Goal: Transaction & Acquisition: Purchase product/service

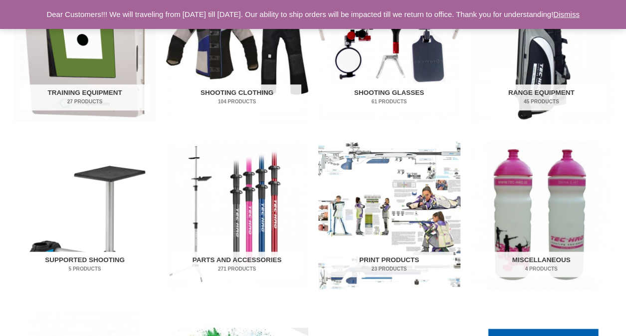
scroll to position [399, 0]
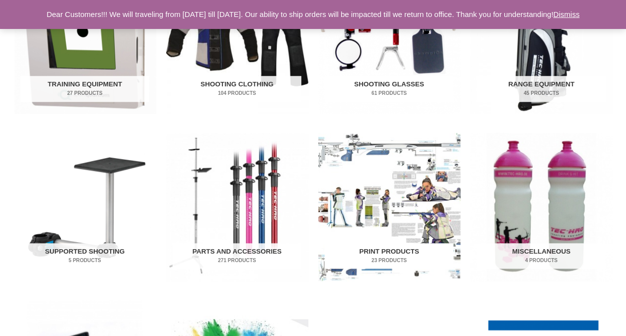
click at [418, 214] on img "Visit product category Print Products" at bounding box center [389, 207] width 142 height 148
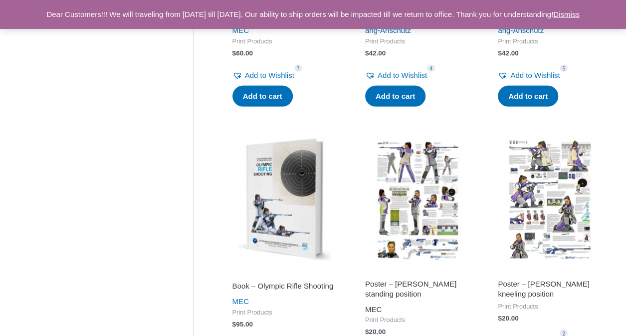
scroll to position [997, 0]
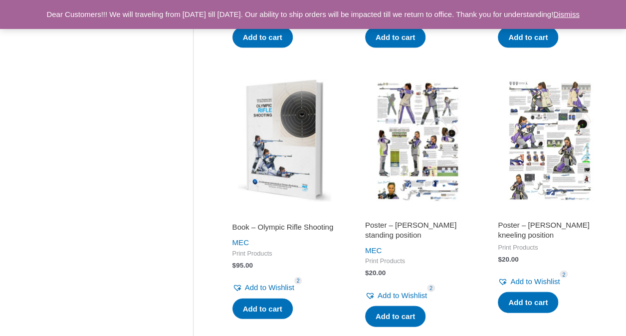
click at [430, 168] on img at bounding box center [417, 140] width 123 height 123
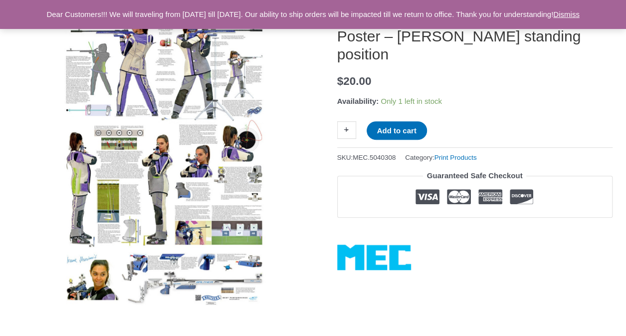
scroll to position [150, 0]
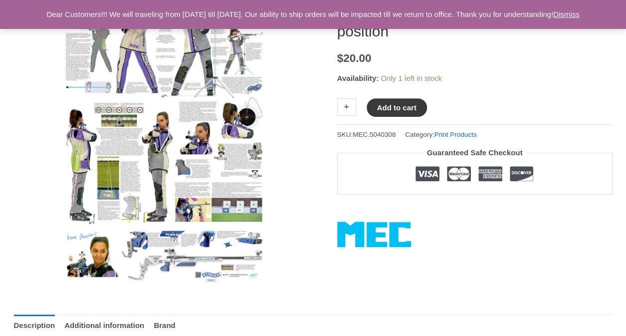
click at [389, 105] on button "Add to cart" at bounding box center [397, 107] width 60 height 18
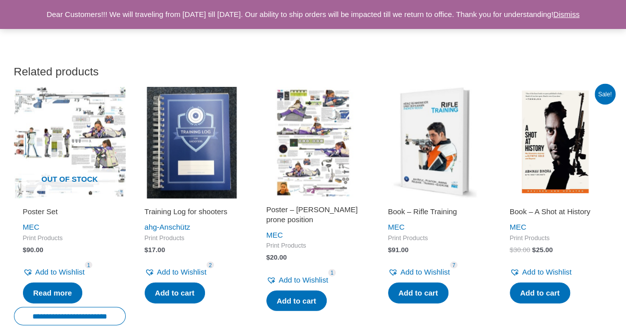
scroll to position [948, 0]
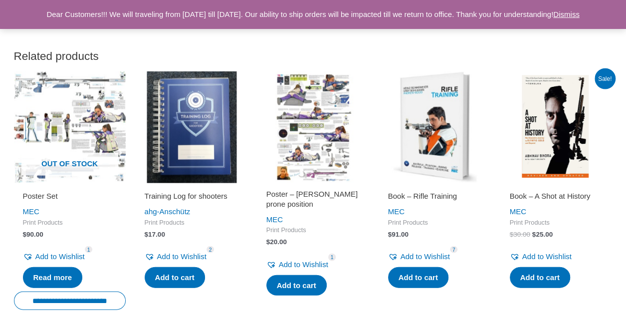
click at [302, 143] on img at bounding box center [313, 127] width 112 height 112
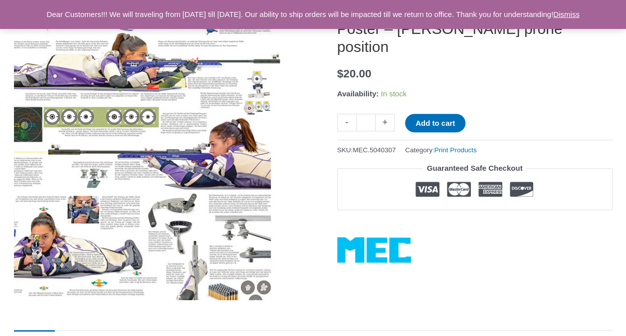
scroll to position [150, 0]
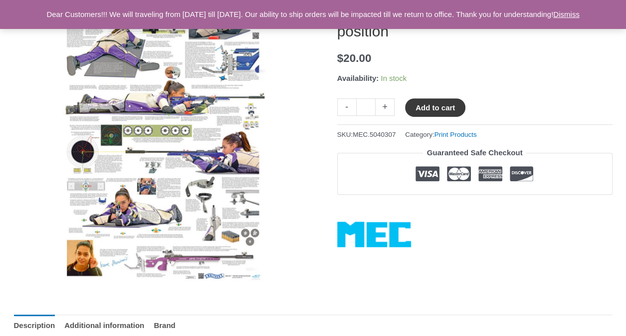
click at [425, 104] on button "Add to cart" at bounding box center [435, 107] width 60 height 18
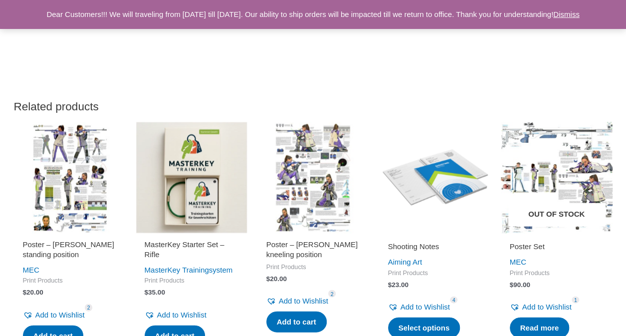
scroll to position [948, 0]
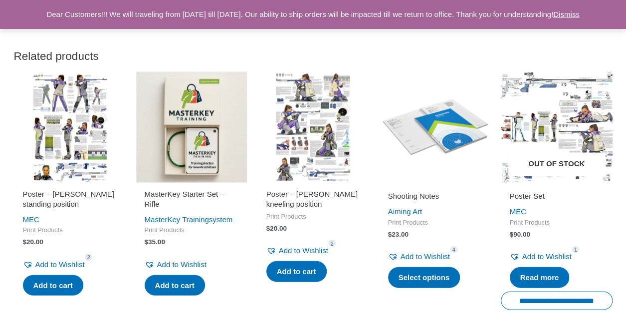
click at [547, 113] on img at bounding box center [557, 127] width 112 height 112
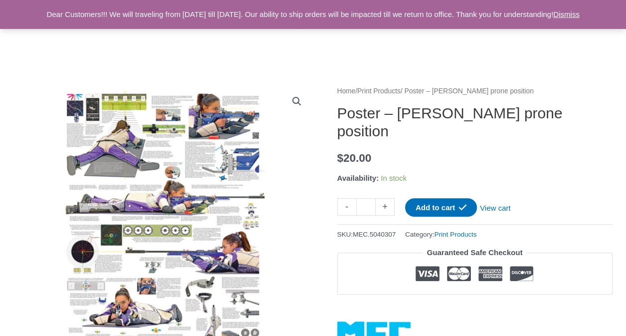
scroll to position [50, 0]
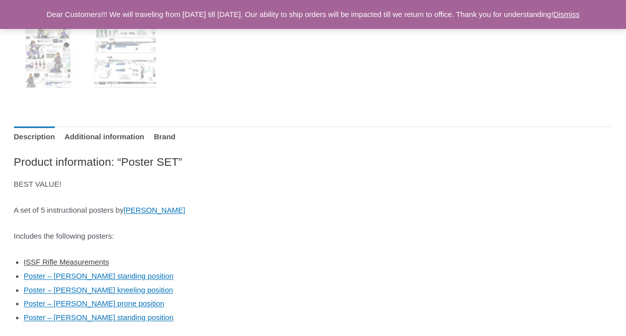
scroll to position [549, 0]
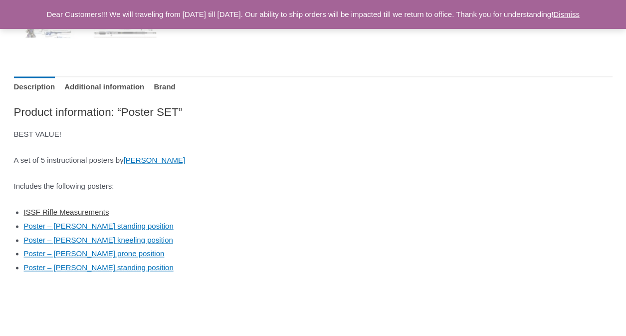
click at [93, 211] on link "ISSF Rifle Measurements" at bounding box center [66, 211] width 85 height 8
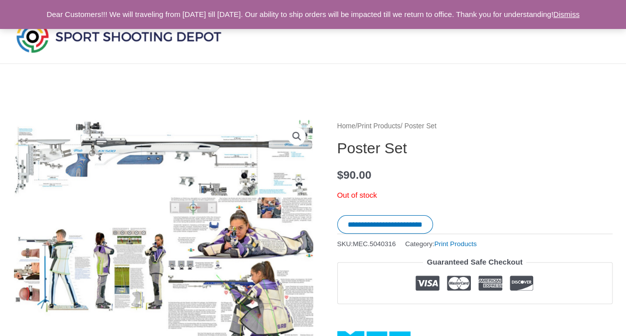
scroll to position [0, 0]
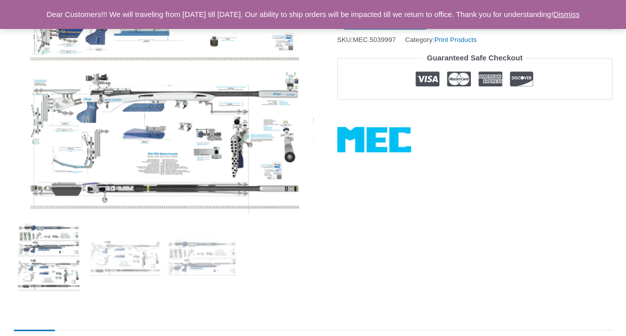
scroll to position [249, 0]
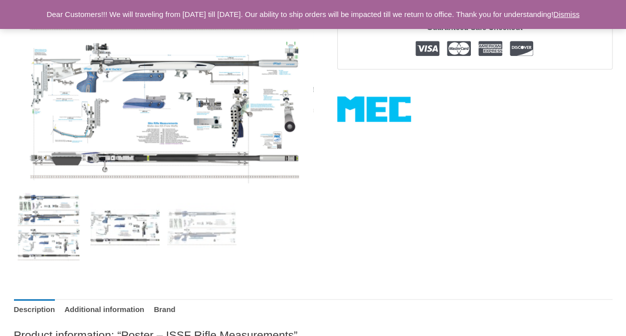
click at [108, 236] on img at bounding box center [124, 226] width 69 height 69
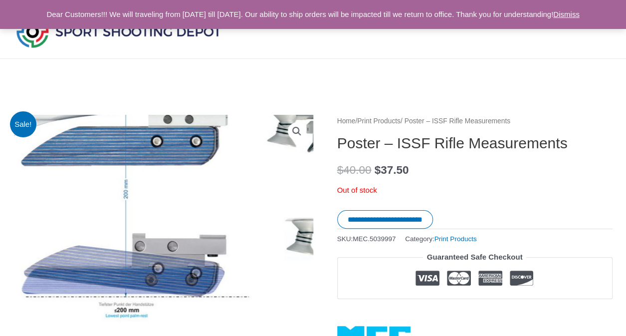
scroll to position [50, 0]
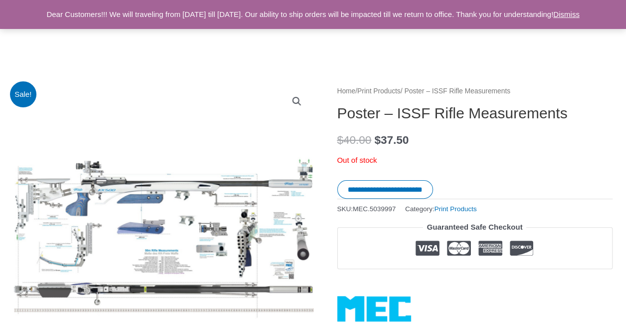
click at [514, 164] on p "Out of stock" at bounding box center [474, 160] width 275 height 14
